Goal: Task Accomplishment & Management: Manage account settings

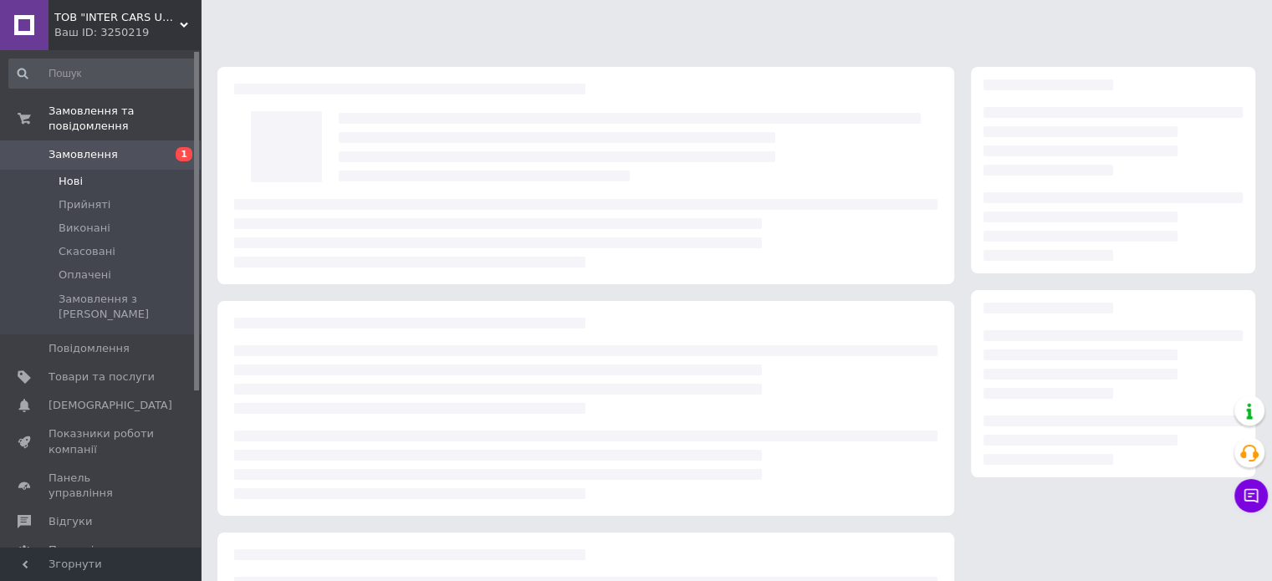
click at [100, 170] on li "Нові" at bounding box center [103, 181] width 206 height 23
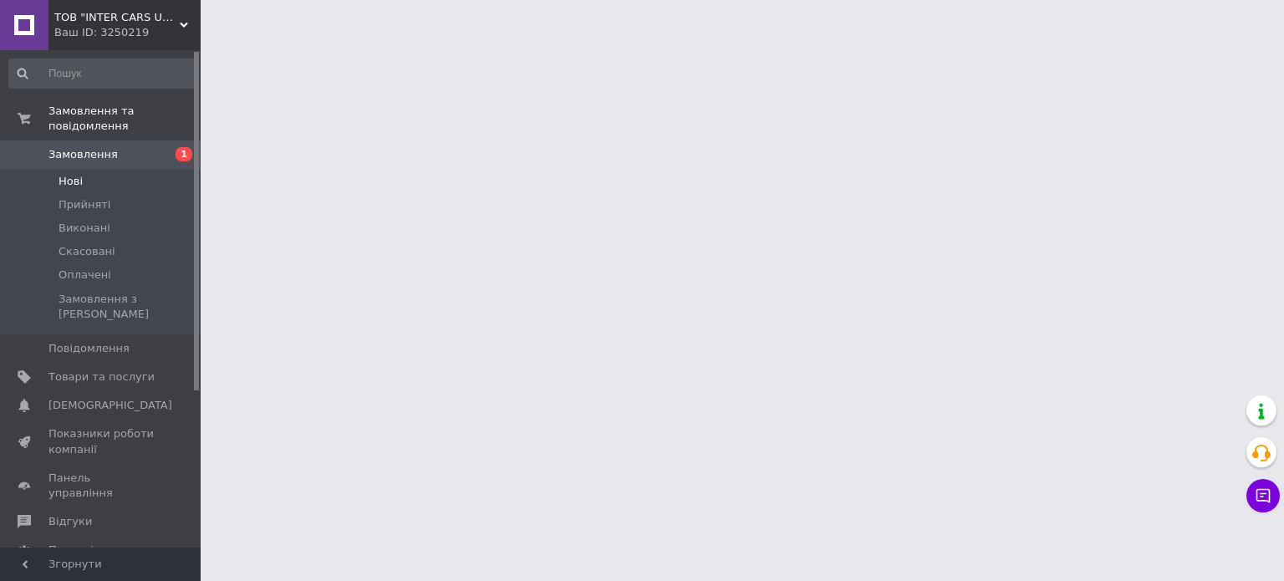
click at [100, 170] on li "Нові" at bounding box center [103, 181] width 206 height 23
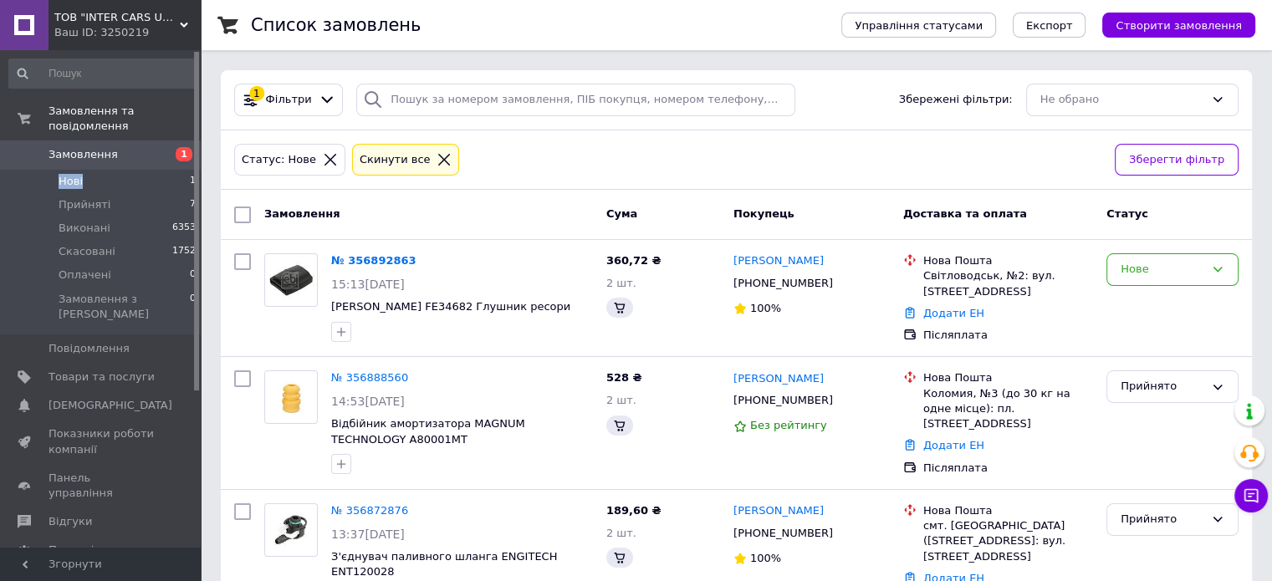
click at [68, 174] on span "Нові" at bounding box center [71, 181] width 24 height 15
click at [383, 262] on link "№ 356892863" at bounding box center [373, 260] width 85 height 13
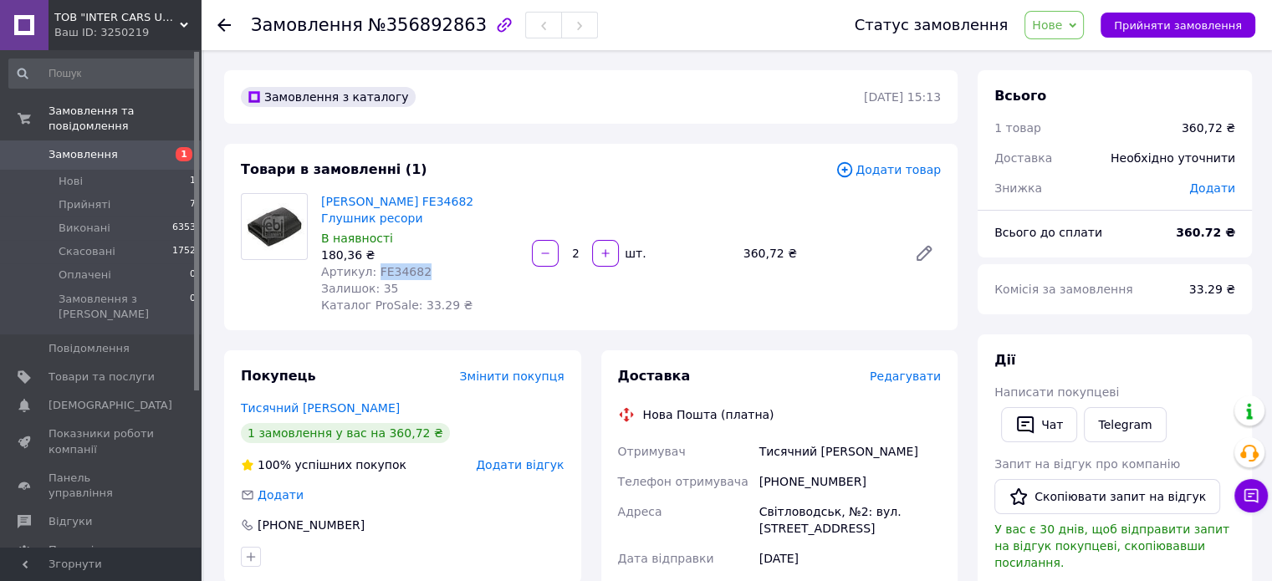
drag, startPoint x: 373, startPoint y: 270, endPoint x: 414, endPoint y: 269, distance: 41.0
click at [414, 269] on div "Артикул: FE34682" at bounding box center [419, 271] width 197 height 17
copy span "FE34682"
click at [1053, 32] on span "Нове" at bounding box center [1047, 24] width 30 height 13
click at [1055, 63] on li "Прийнято" at bounding box center [1063, 58] width 77 height 25
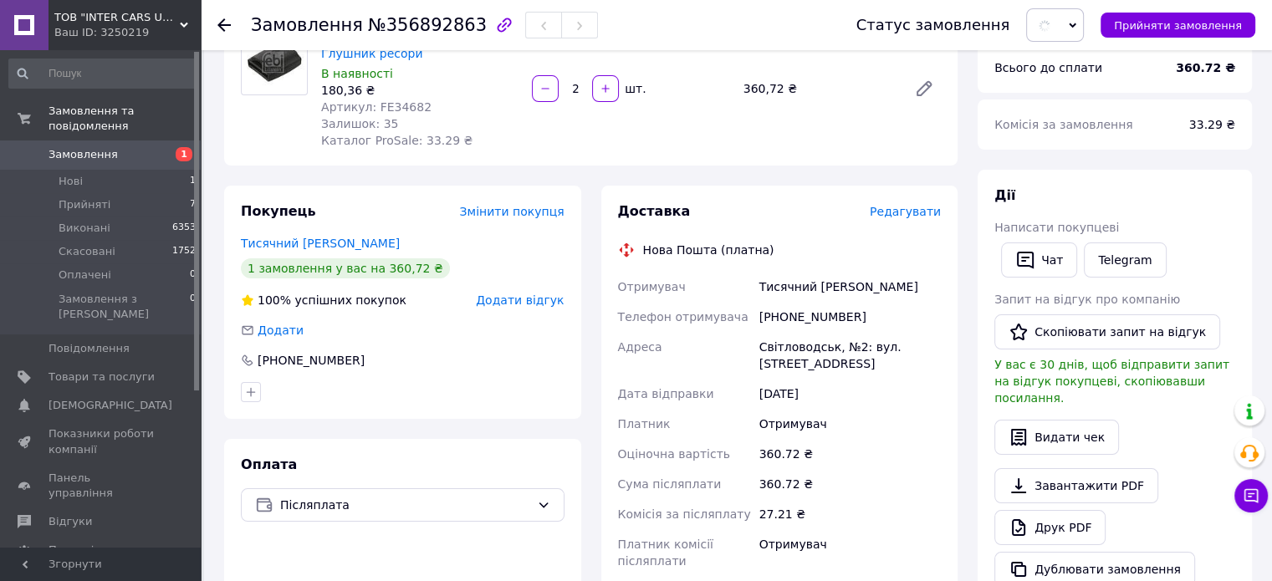
scroll to position [167, 0]
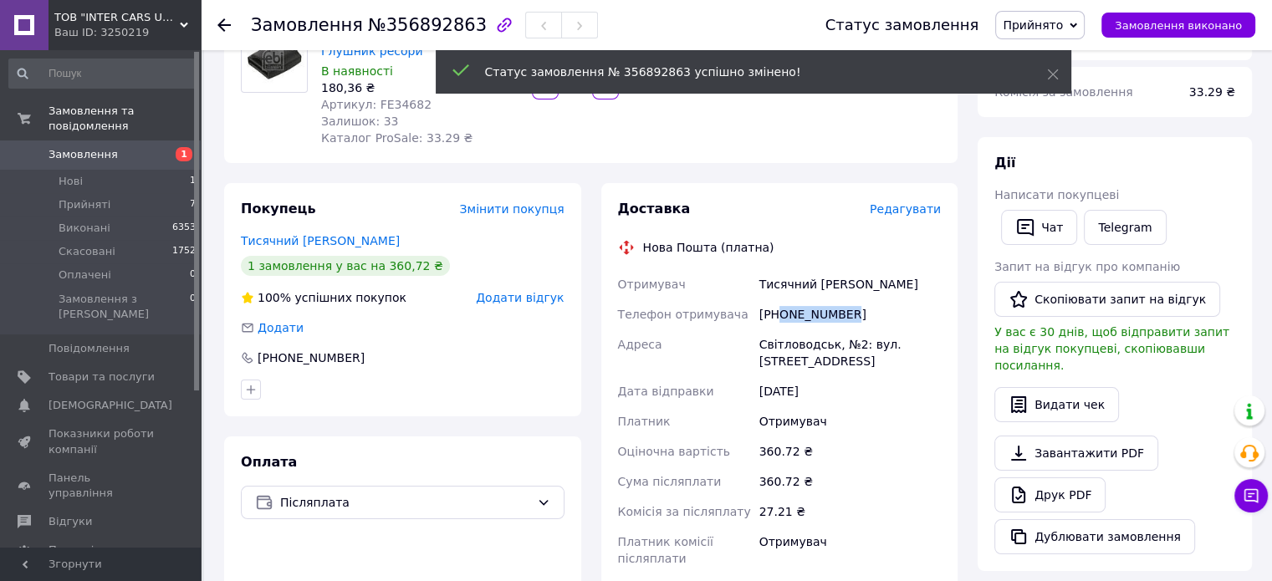
drag, startPoint x: 779, startPoint y: 314, endPoint x: 873, endPoint y: 314, distance: 93.7
click at [873, 314] on div "[PHONE_NUMBER]" at bounding box center [850, 314] width 188 height 30
copy div "0679045083"
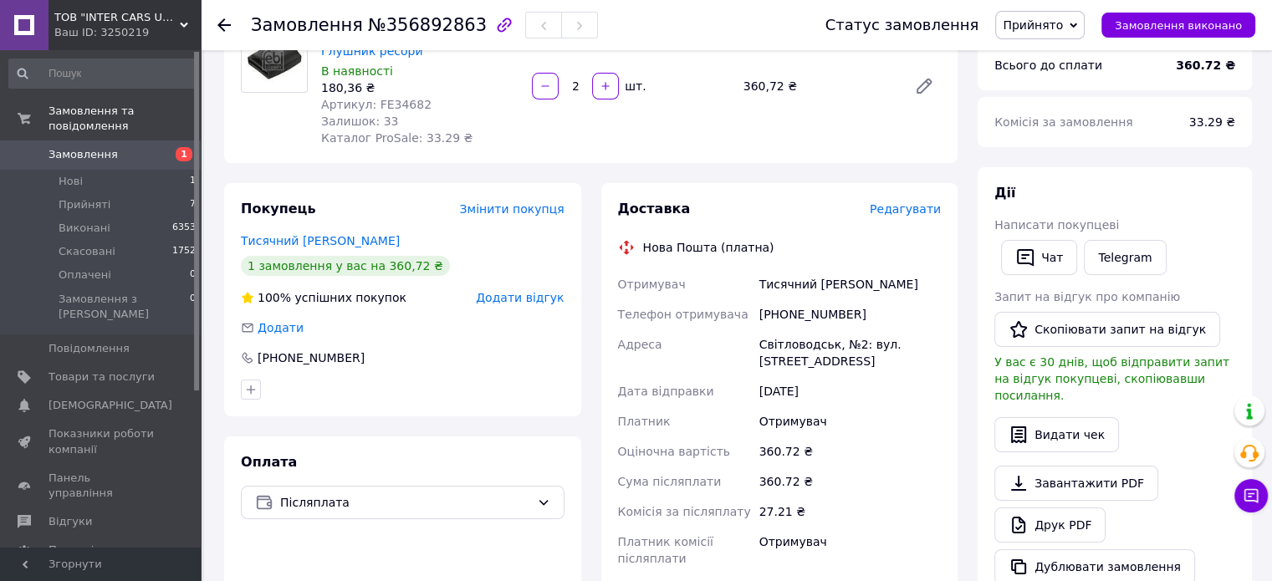
click at [893, 293] on div "Тисячний [PERSON_NAME]" at bounding box center [850, 284] width 188 height 30
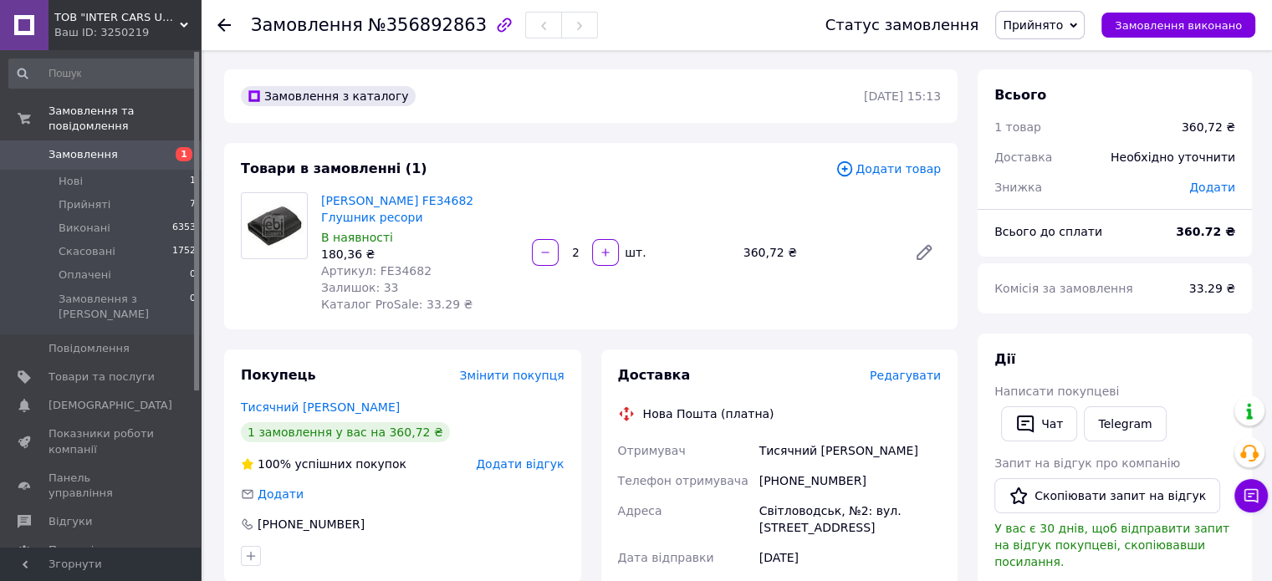
scroll to position [0, 0]
click at [649, 195] on div "Febi Bilstein FE34682 Глушник ресори В наявності 180,36 ₴ Артикул: FE34682 Зали…" at bounding box center [630, 253] width 633 height 127
click at [789, 210] on div "[PERSON_NAME] FE34682 Глушник ресори В наявності 180,36 ₴ Артикул: FE34682 Зали…" at bounding box center [630, 253] width 633 height 127
click at [746, 297] on div "Febi Bilstein FE34682 Глушник ресори В наявності 180,36 ₴ Артикул: FE34682 Зали…" at bounding box center [630, 253] width 633 height 127
